Goal: Navigation & Orientation: Find specific page/section

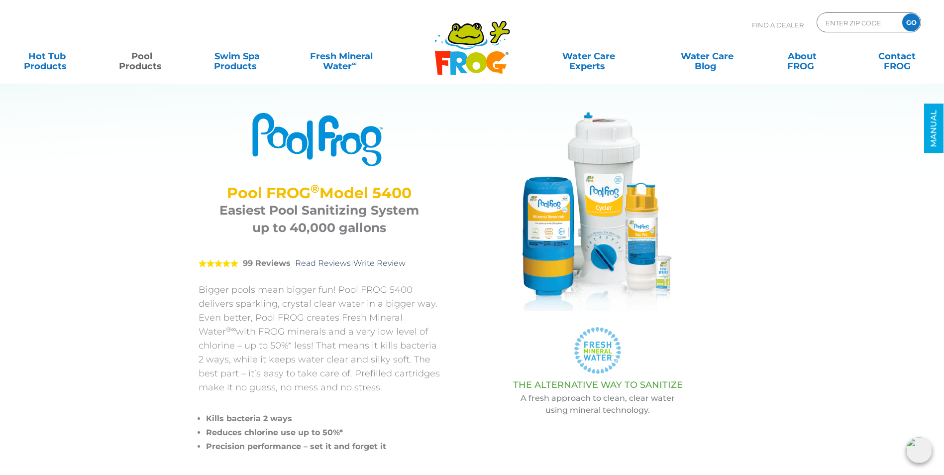
click at [475, 62] on icon at bounding box center [476, 62] width 21 height 21
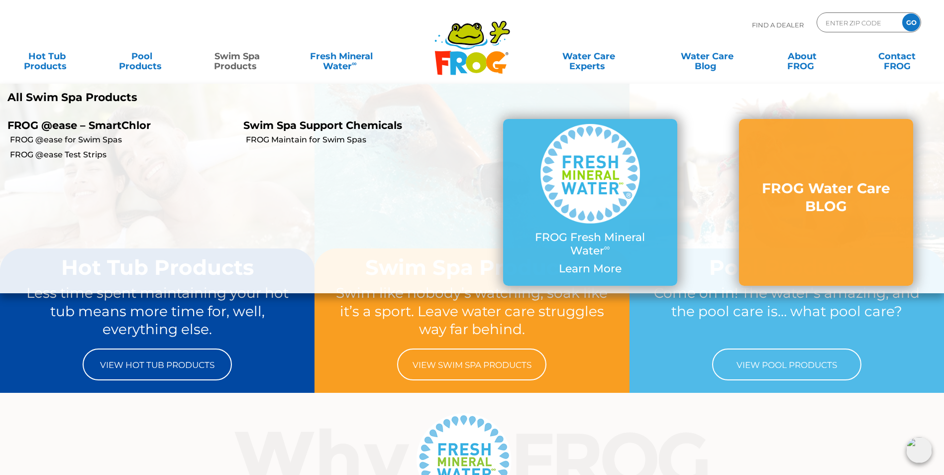
click at [233, 64] on link "Swim Spa Products" at bounding box center [237, 56] width 74 height 20
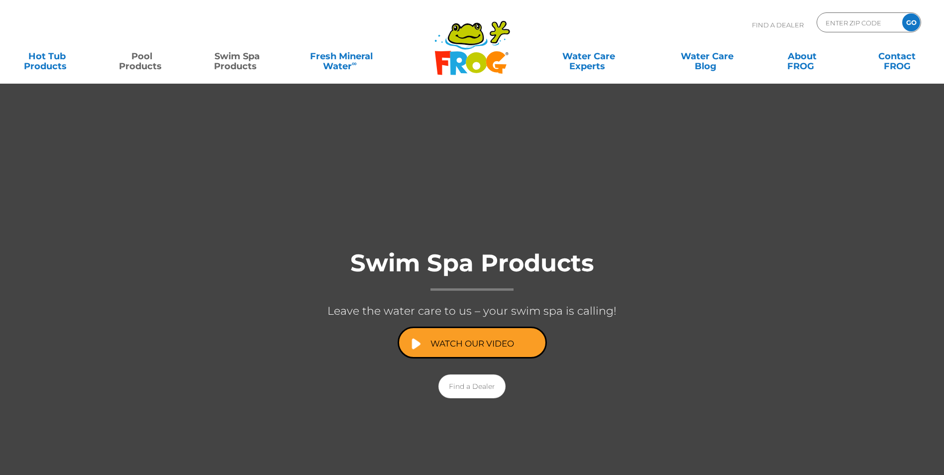
click at [144, 66] on link "Pool Products" at bounding box center [142, 56] width 74 height 20
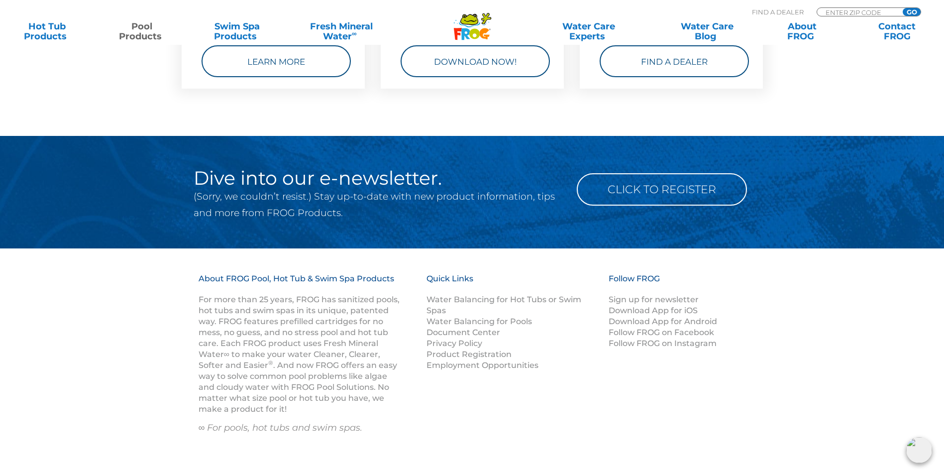
scroll to position [3971, 0]
